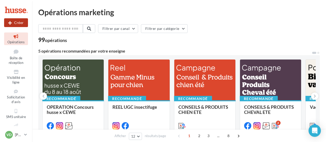
click at [23, 22] on button "Créer" at bounding box center [16, 22] width 24 height 9
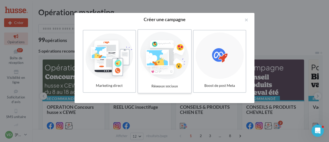
click at [166, 85] on div "Réseaux sociaux" at bounding box center [164, 86] width 49 height 10
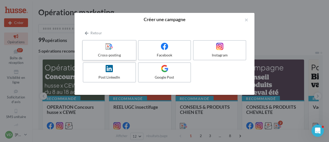
click at [115, 49] on div at bounding box center [109, 46] width 49 height 8
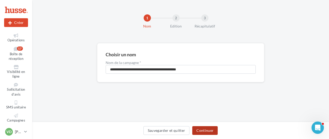
click at [210, 129] on button "Continuer" at bounding box center [204, 130] width 25 height 9
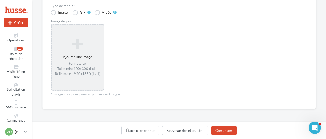
click at [76, 64] on div "Format: jpg Taille min: 400x300 (LxH) Taille max: 1920x1350 (LxH)" at bounding box center [78, 68] width 48 height 15
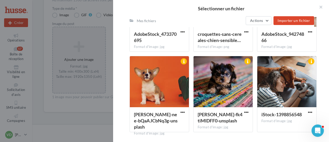
scroll to position [678, 0]
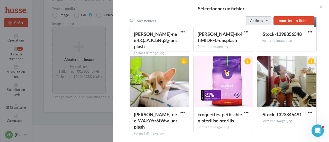
click at [259, 21] on span "Actions" at bounding box center [256, 20] width 13 height 4
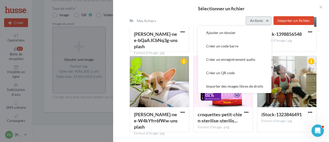
click at [259, 21] on span "Actions" at bounding box center [256, 20] width 13 height 4
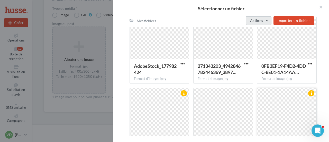
scroll to position [3503, 0]
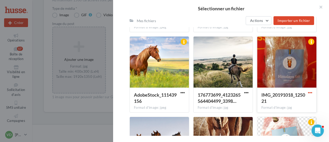
click at [308, 92] on span "button" at bounding box center [310, 92] width 4 height 4
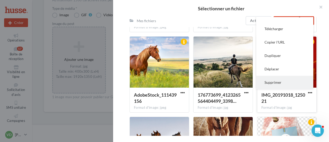
click at [283, 84] on button "Supprimer" at bounding box center [284, 82] width 57 height 13
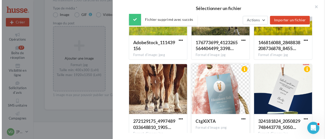
scroll to position [3580, 0]
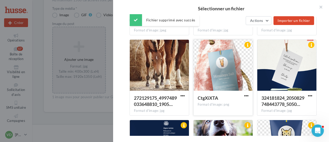
click at [248, 96] on div "CtgXiXTA Format d'image: png" at bounding box center [222, 102] width 59 height 24
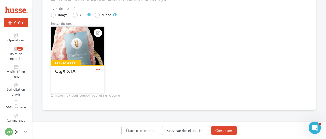
click at [99, 69] on span "button" at bounding box center [98, 70] width 4 height 4
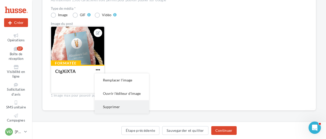
click at [116, 107] on button "Supprimer" at bounding box center [122, 106] width 54 height 13
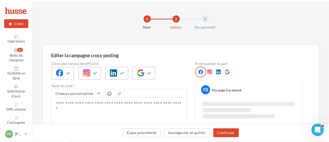
scroll to position [77, 0]
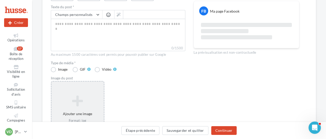
click at [79, 113] on div "Ajouter une image Format: jpg Taille min: 400x300 (LxH) Taille max: 1920x1350 (…" at bounding box center [78, 114] width 52 height 43
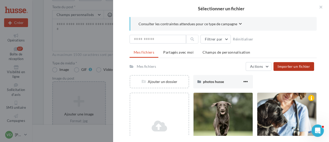
click at [291, 67] on span "Importer un fichier" at bounding box center [293, 66] width 32 height 4
